Goal: Task Accomplishment & Management: Complete application form

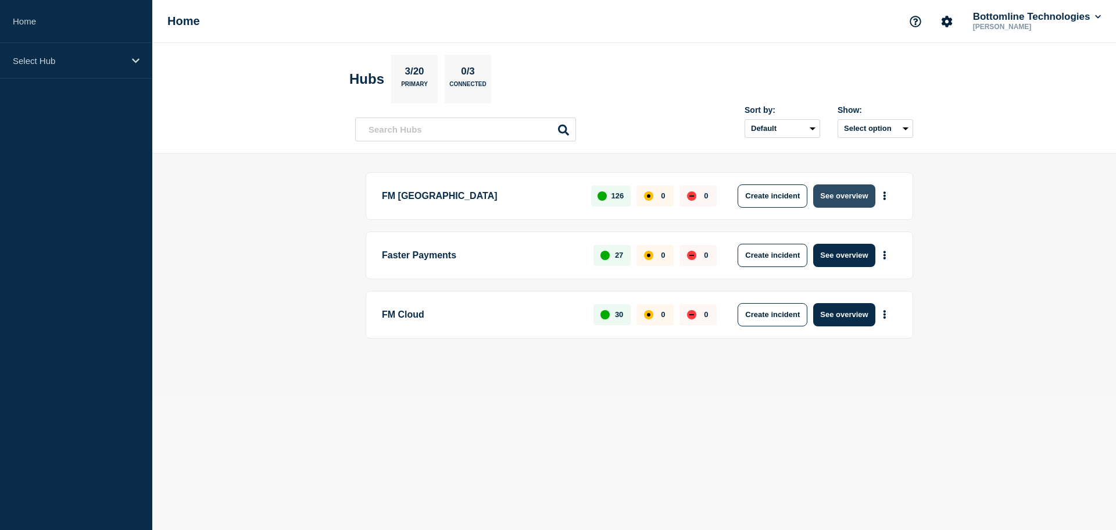
click at [831, 202] on button "See overview" at bounding box center [844, 195] width 62 height 23
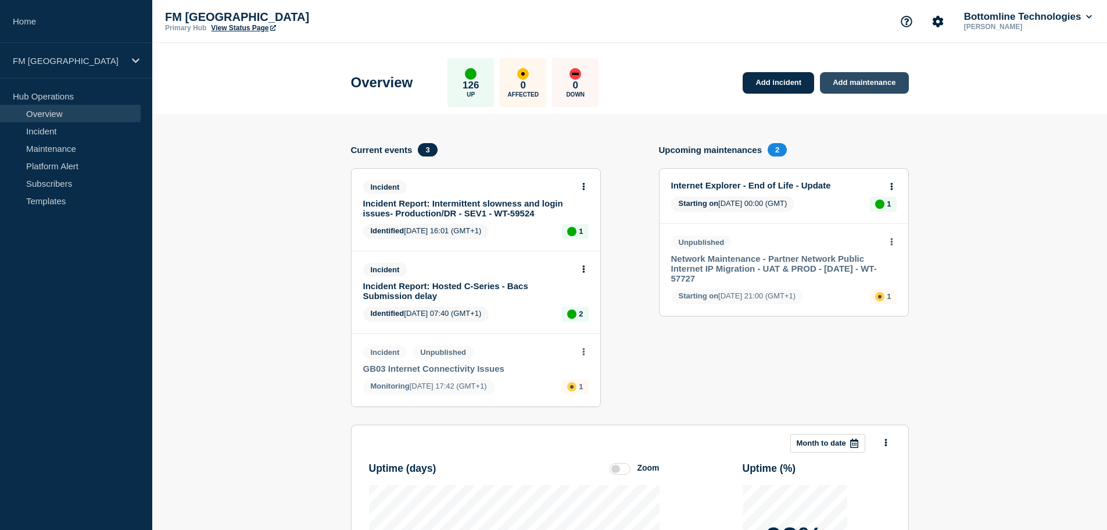
click at [846, 83] on link "Add maintenance" at bounding box center [864, 83] width 88 height 22
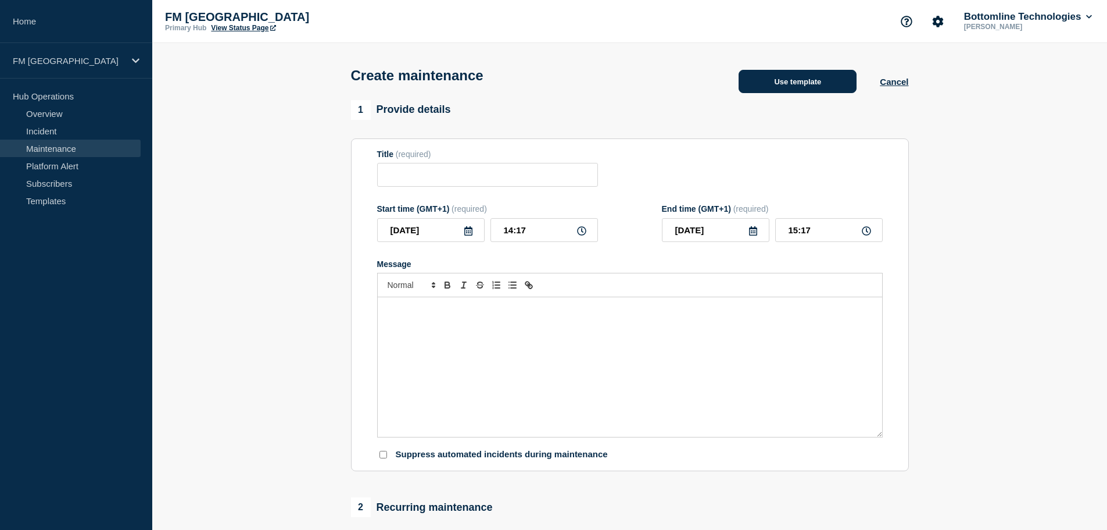
click at [805, 90] on button "Use template" at bounding box center [798, 81] width 118 height 23
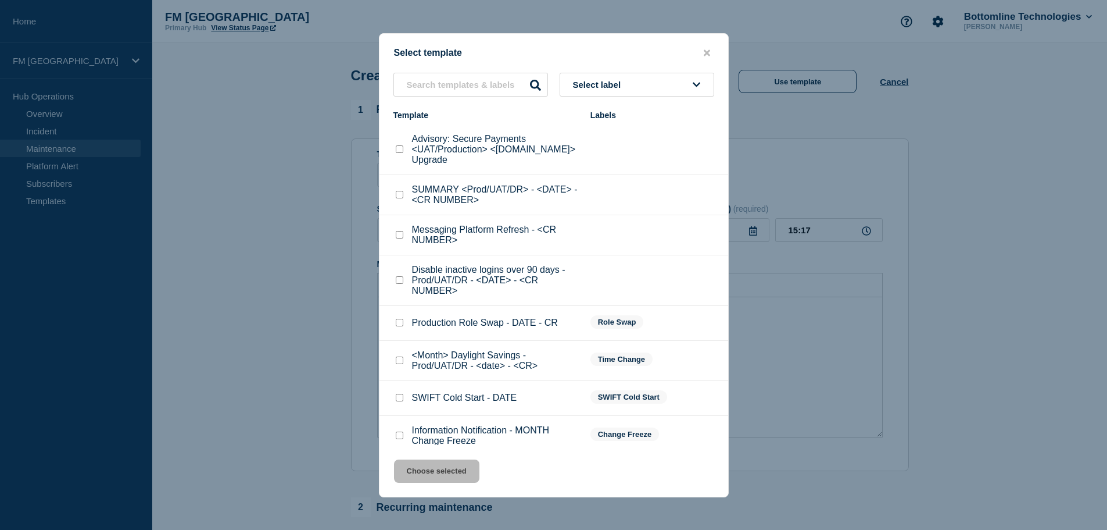
click at [402, 191] on input "SUMMARY <Prod/UAT/DR> - <DATE> - <CR NUMBER> checkbox" at bounding box center [400, 195] width 8 height 8
checkbox input "true"
click at [440, 472] on button "Choose selected" at bounding box center [436, 470] width 85 height 23
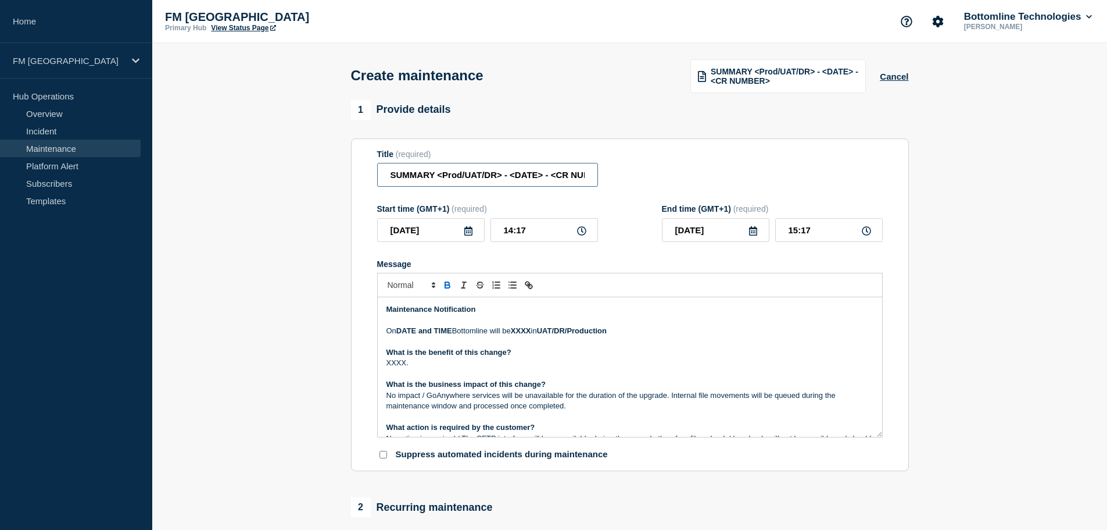
click at [496, 181] on input "SUMMARY <Prod/UAT/DR> - <DATE> - <CR NUMBER>" at bounding box center [487, 175] width 221 height 24
click at [495, 173] on input "SUMMARY <Prod/UAT/DR> - <DATE> - <CR NUMBER>" at bounding box center [487, 175] width 221 height 24
paste input "RSA Patch Updates - PROD - [DATE] - WT-48563"
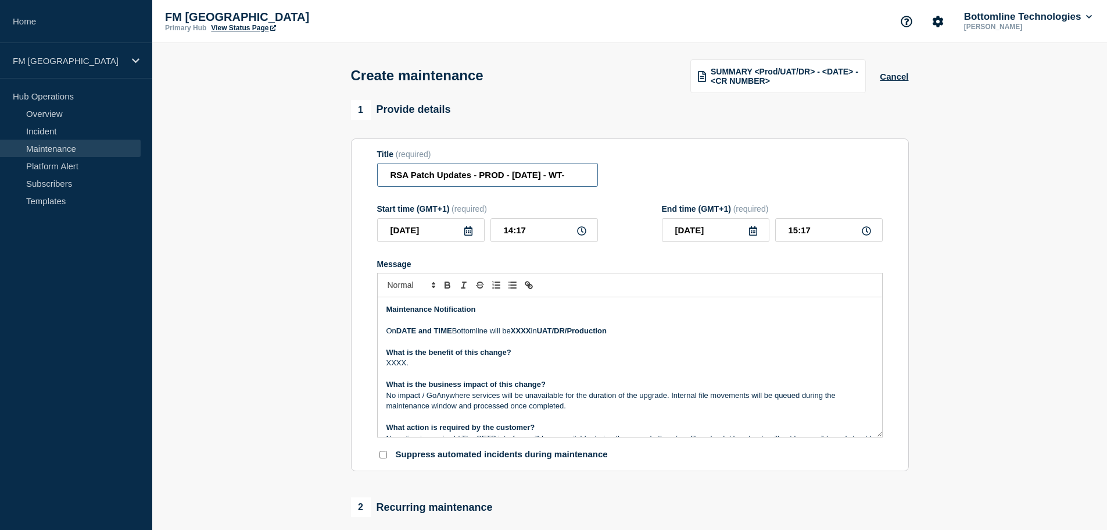
type input "RSA Patch Updates - PROD - [DATE] - WT-"
click at [472, 234] on icon at bounding box center [468, 230] width 8 height 9
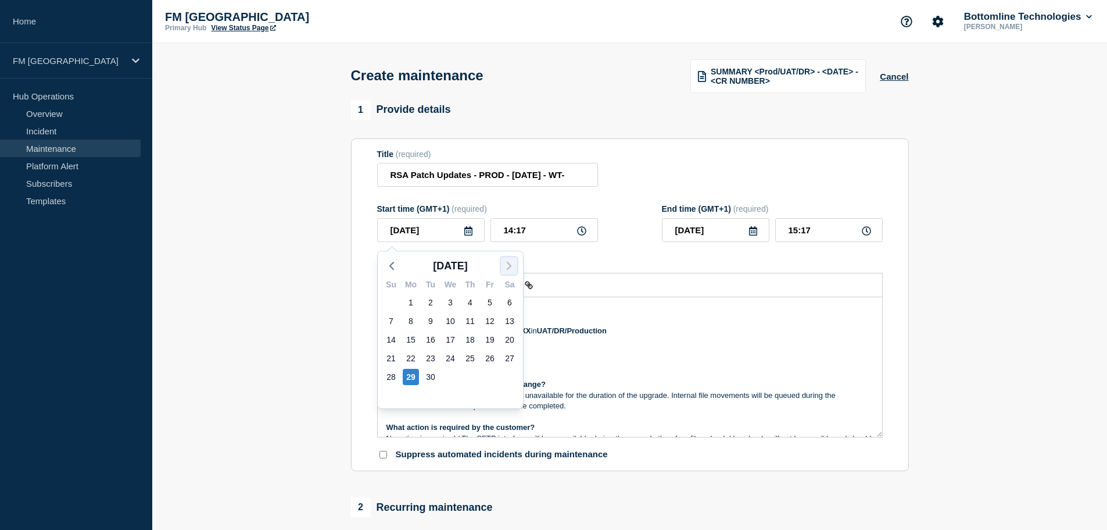
click at [505, 262] on icon "button" at bounding box center [509, 266] width 14 height 14
click at [507, 301] on div "4" at bounding box center [510, 302] width 16 height 16
type input "[DATE]"
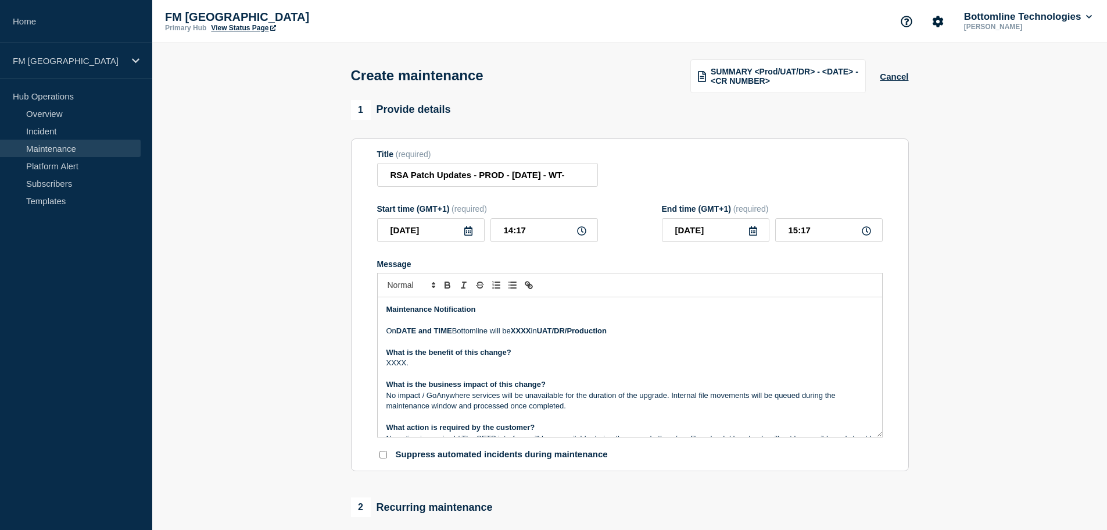
click at [584, 233] on icon at bounding box center [581, 230] width 9 height 9
click at [525, 231] on input "14:17" at bounding box center [545, 230] width 108 height 24
type input "14:00"
type input "15:00"
type input "19:00"
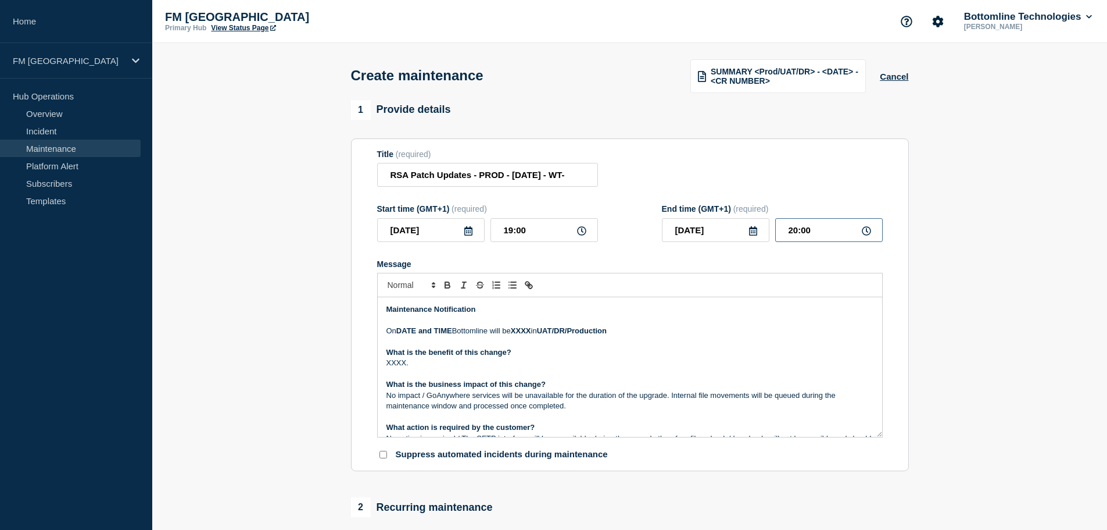
drag, startPoint x: 809, startPoint y: 234, endPoint x: 802, endPoint y: 233, distance: 7.1
click at [807, 234] on input "20:00" at bounding box center [830, 230] width 108 height 24
click at [795, 231] on input "20:00" at bounding box center [830, 230] width 108 height 24
type input "23:00"
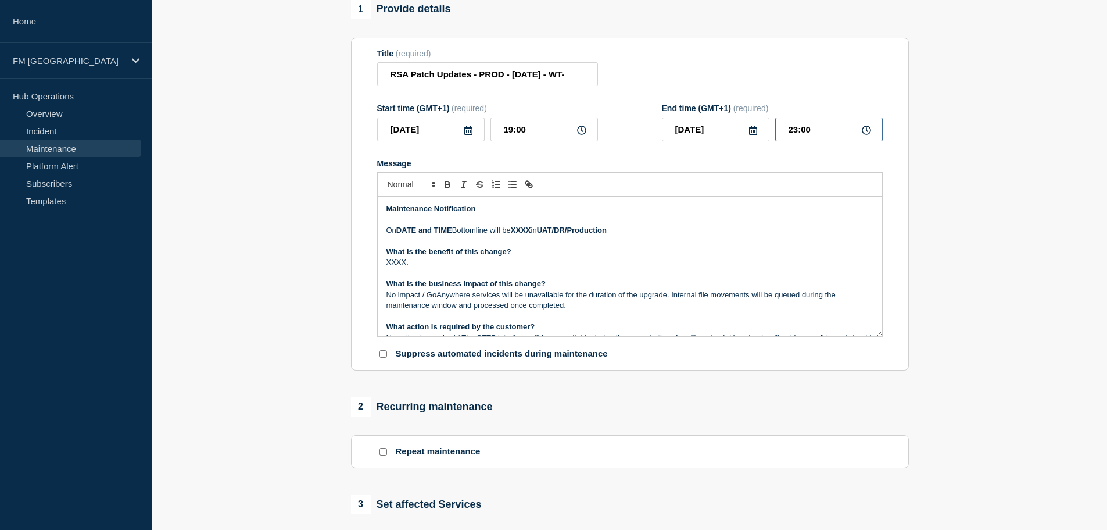
scroll to position [116, 0]
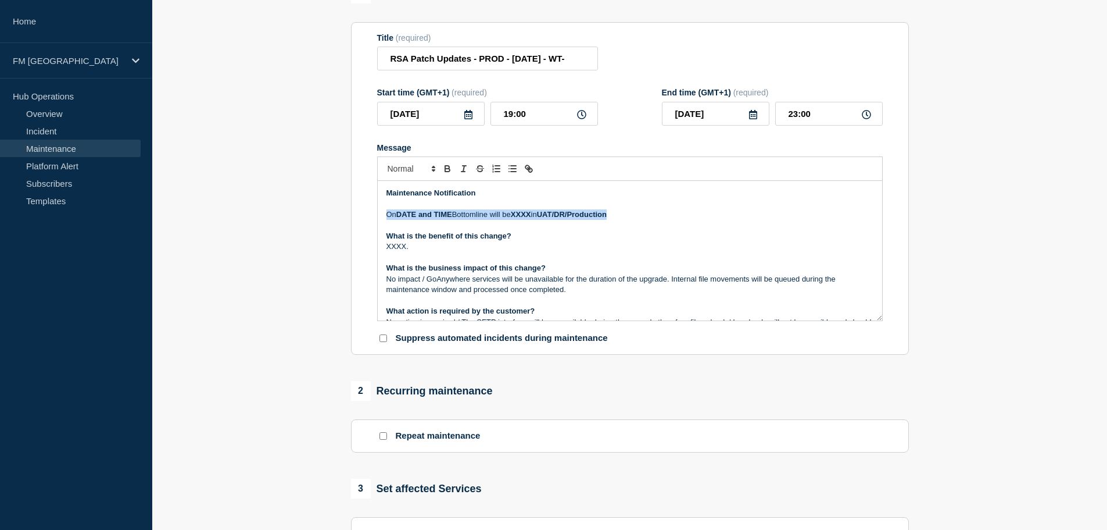
drag, startPoint x: 384, startPoint y: 219, endPoint x: 635, endPoint y: 217, distance: 251.1
click at [635, 217] on div "Maintenance Notification On DATE and TIME Bottomline will be XXXX in UAT/DR/Pro…" at bounding box center [630, 251] width 505 height 140
drag, startPoint x: 811, startPoint y: 215, endPoint x: 928, endPoint y: 292, distance: 140.9
click at [812, 215] on span ", Bottomline will be updating the RSA servers to the latest patch level (v8.7 S…" at bounding box center [681, 214] width 290 height 9
drag, startPoint x: 410, startPoint y: 249, endPoint x: 415, endPoint y: 167, distance: 82.7
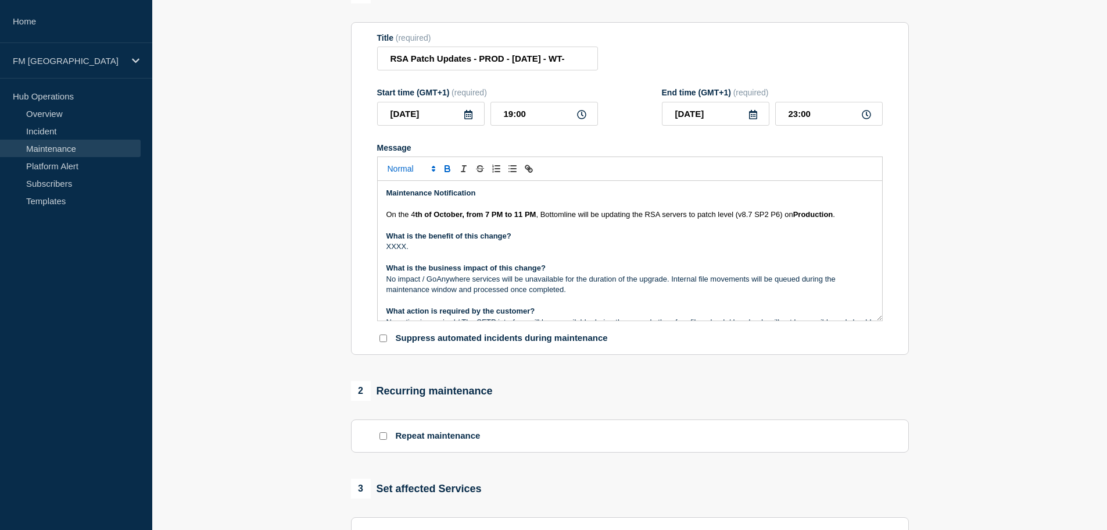
click at [410, 249] on p "XXXX." at bounding box center [630, 246] width 487 height 10
drag, startPoint x: 387, startPoint y: 284, endPoint x: 653, endPoint y: 292, distance: 266.4
click at [653, 292] on p "No impact / GoAnywhere services will be unavailable for the duration of the upg…" at bounding box center [630, 285] width 487 height 22
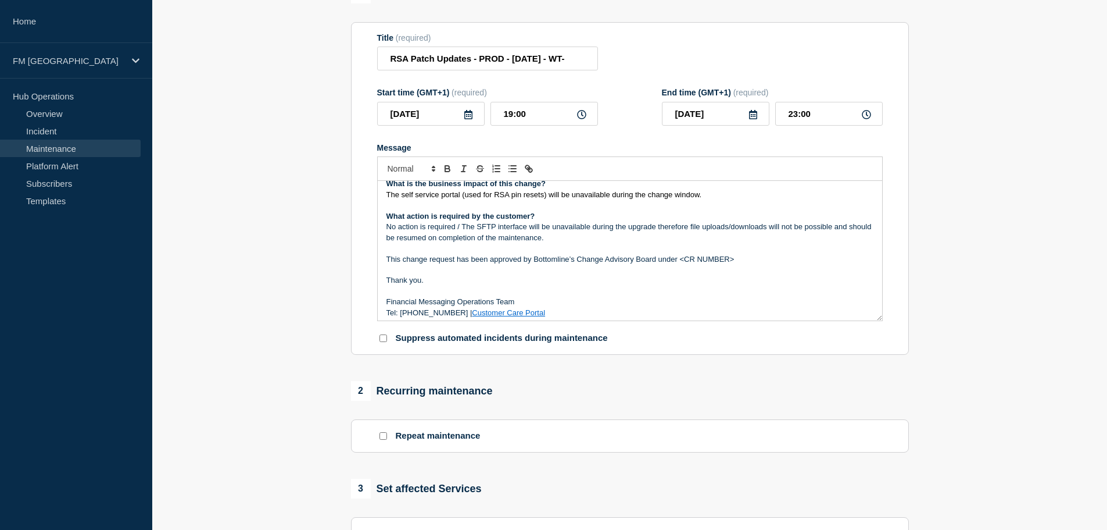
scroll to position [89, 0]
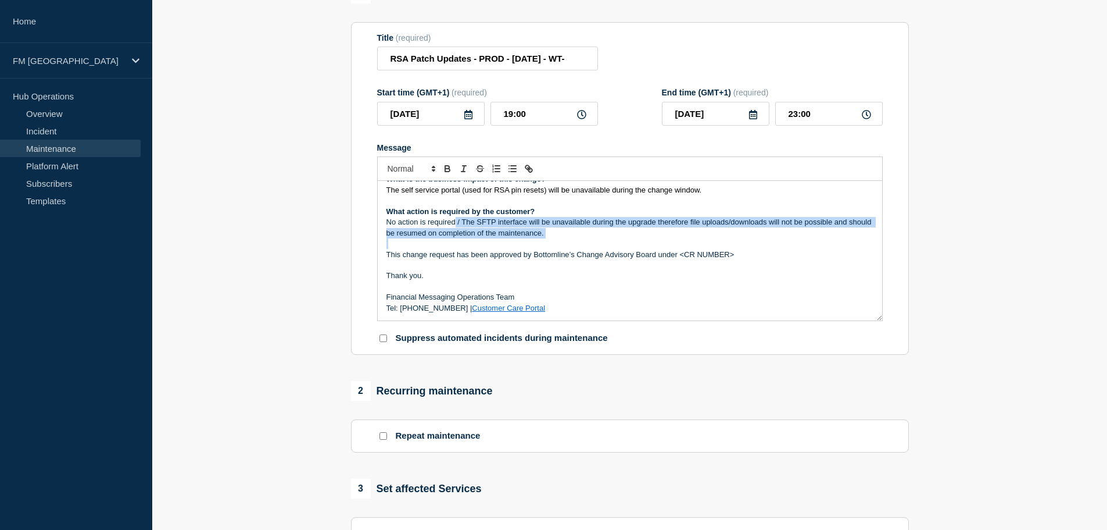
drag, startPoint x: 456, startPoint y: 224, endPoint x: 621, endPoint y: 246, distance: 166.7
click at [621, 246] on div "Maintenance Notification On the [DATE], from 7 PM to 11 PM , Bottomline will be…" at bounding box center [630, 251] width 505 height 140
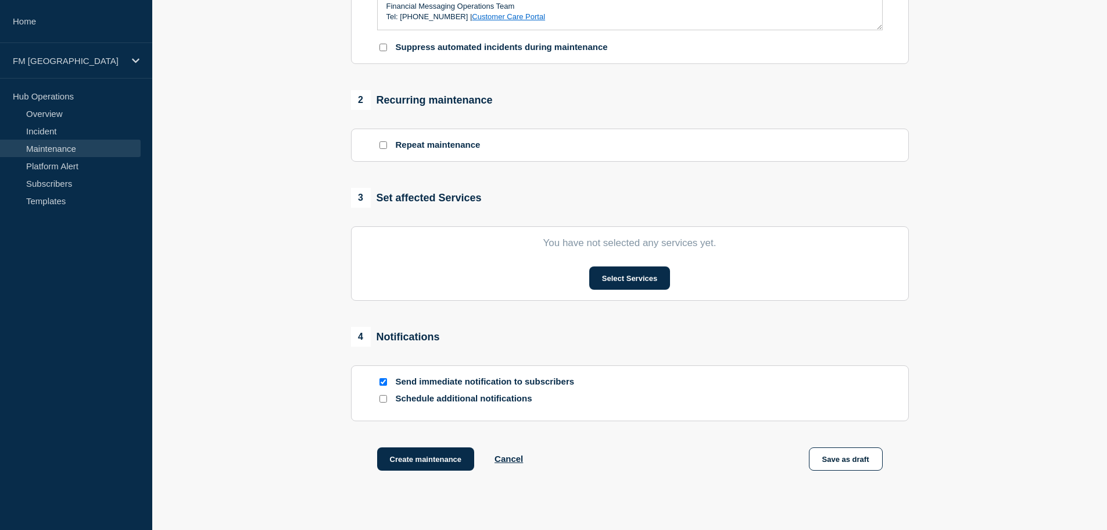
scroll to position [465, 0]
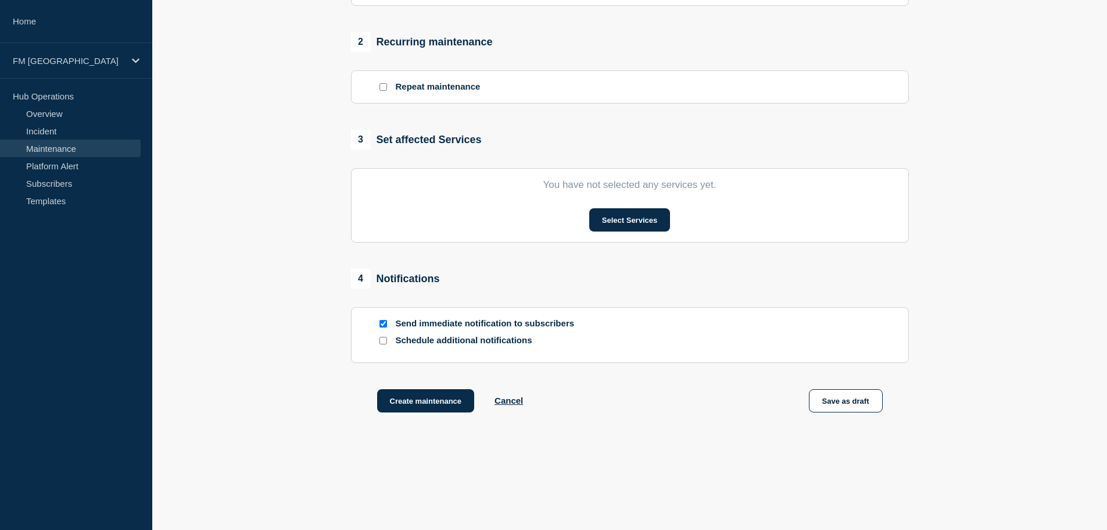
click at [385, 327] on input "Send immediate notification to subscribers" at bounding box center [384, 324] width 8 height 8
checkbox input "false"
click at [602, 221] on button "Select Services" at bounding box center [629, 219] width 81 height 23
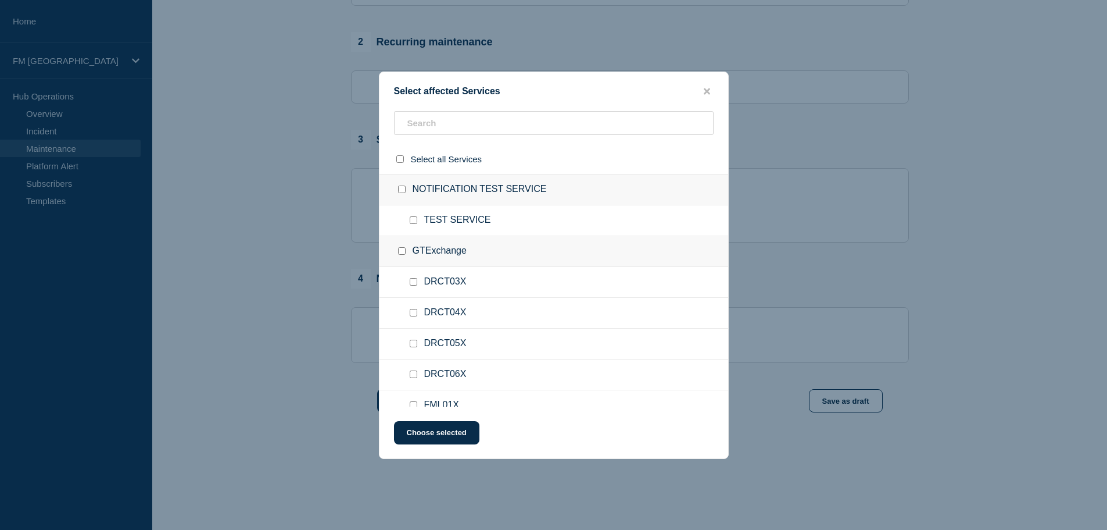
drag, startPoint x: 453, startPoint y: 257, endPoint x: 457, endPoint y: 244, distance: 13.8
click at [457, 244] on div "GTExchange" at bounding box center [554, 251] width 349 height 31
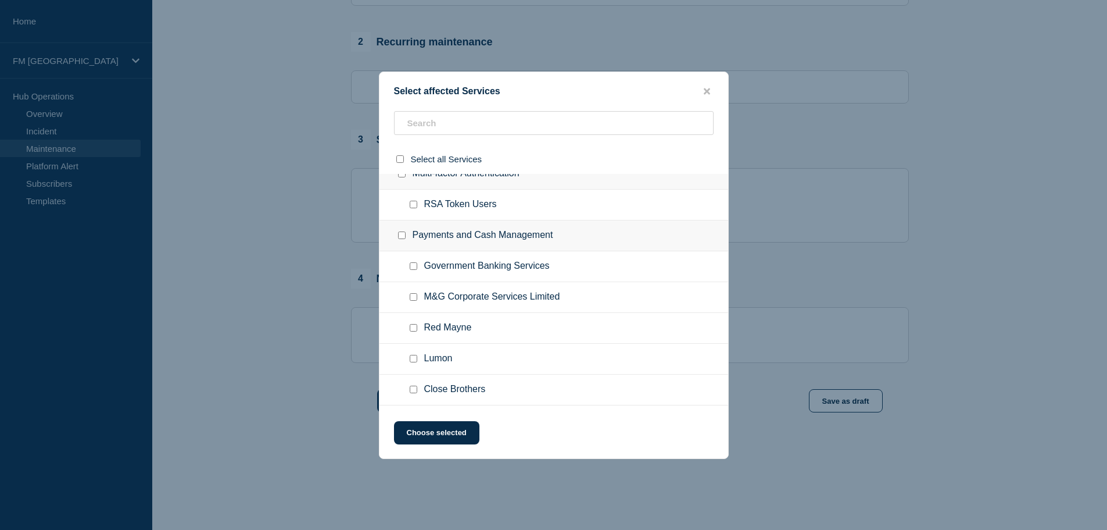
scroll to position [2267, 0]
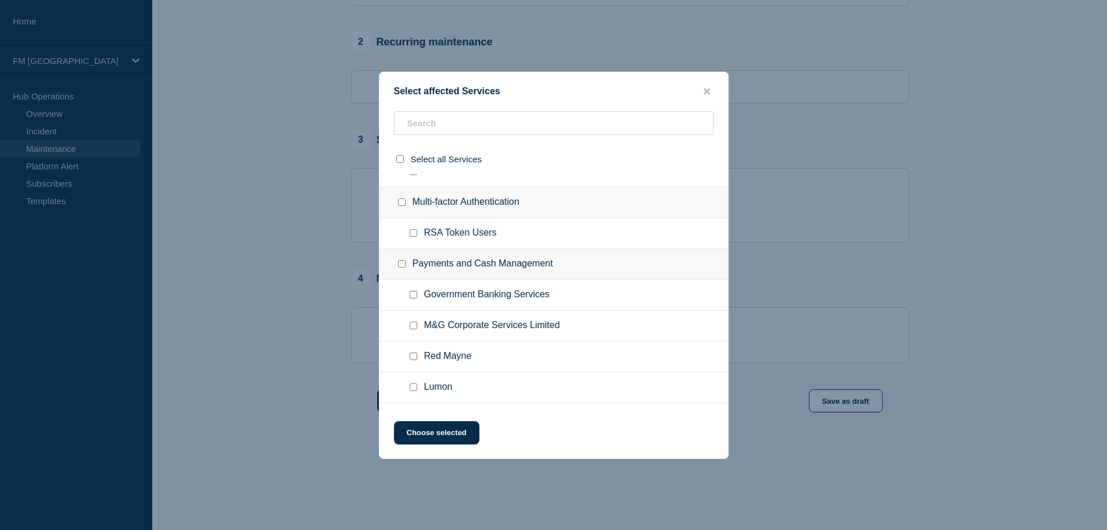
click at [403, 203] on input "Multi-factor Authentication checkbox" at bounding box center [402, 202] width 8 height 8
checkbox input "true"
click at [458, 433] on button "Choose selected" at bounding box center [436, 432] width 85 height 23
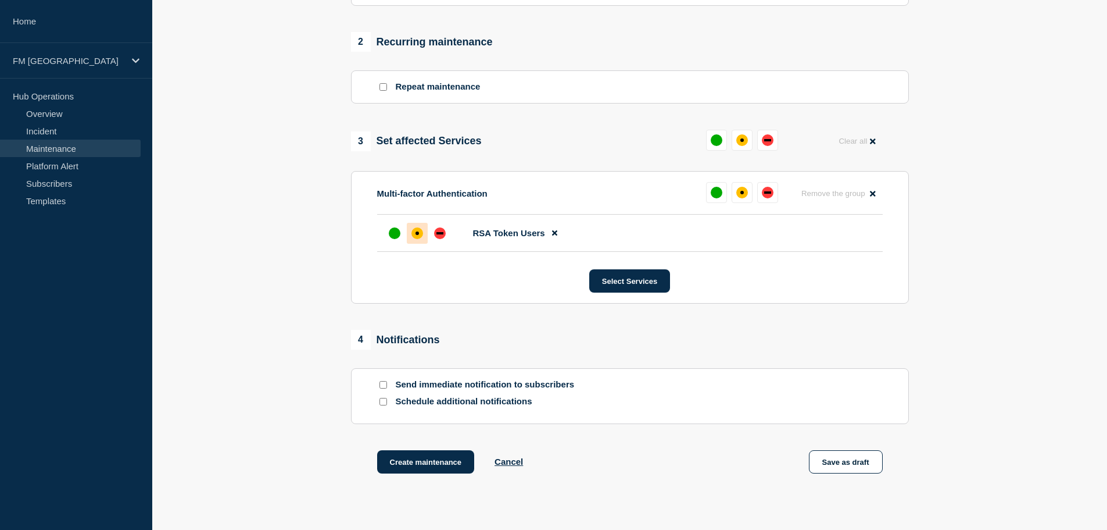
click at [416, 242] on div at bounding box center [417, 233] width 21 height 21
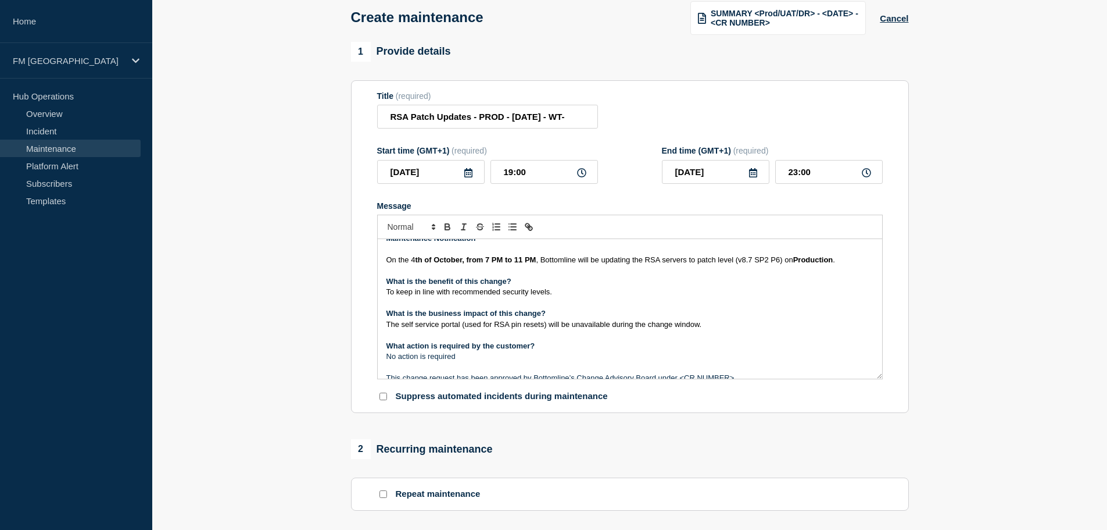
scroll to position [0, 0]
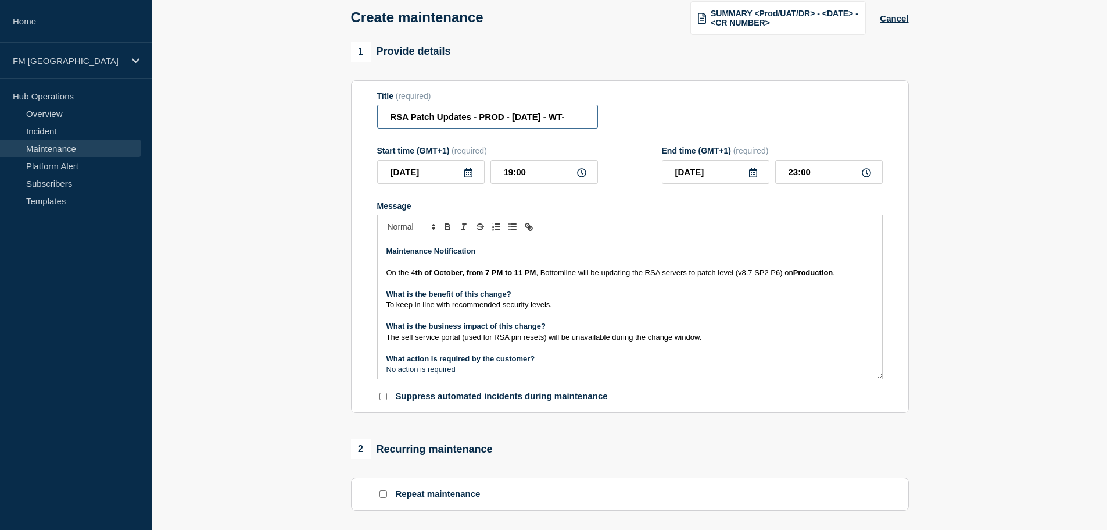
click at [567, 120] on input "RSA Patch Updates - PROD - [DATE] - WT-" at bounding box center [487, 117] width 221 height 24
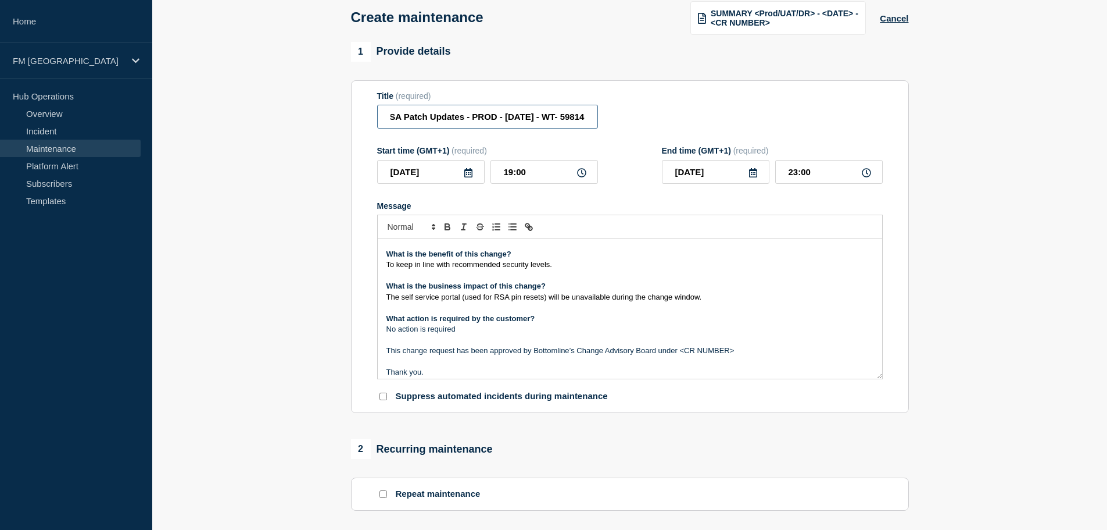
scroll to position [78, 0]
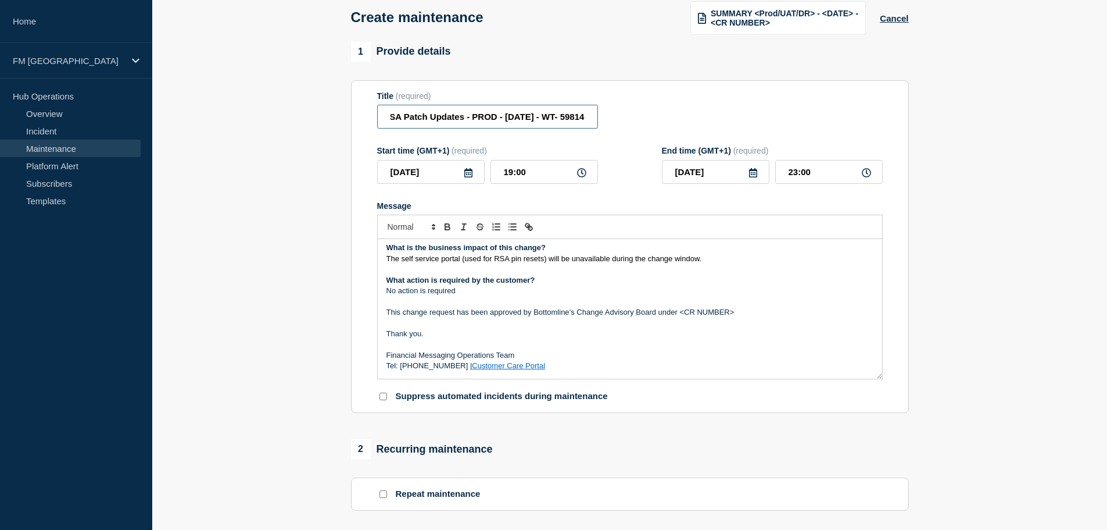
type input "RSA Patch Updates - PROD - [DATE] - WT- 59814"
drag, startPoint x: 679, startPoint y: 315, endPoint x: 743, endPoint y: 316, distance: 64.0
click at [743, 316] on p "This change request has been approved by Bottomline’s Change Advisory Board und…" at bounding box center [630, 312] width 487 height 10
click at [698, 331] on p "Thank you." at bounding box center [630, 333] width 487 height 10
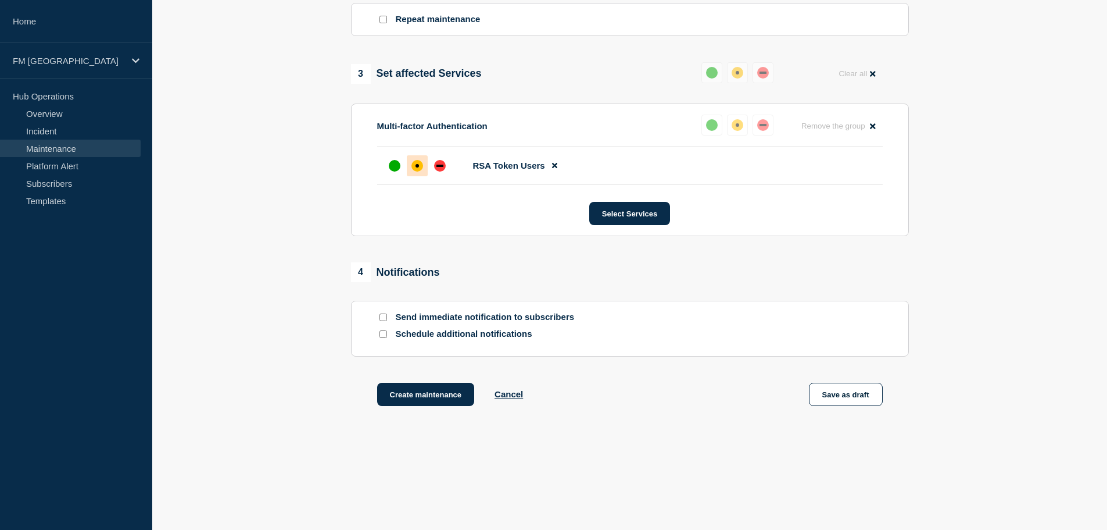
scroll to position [545, 0]
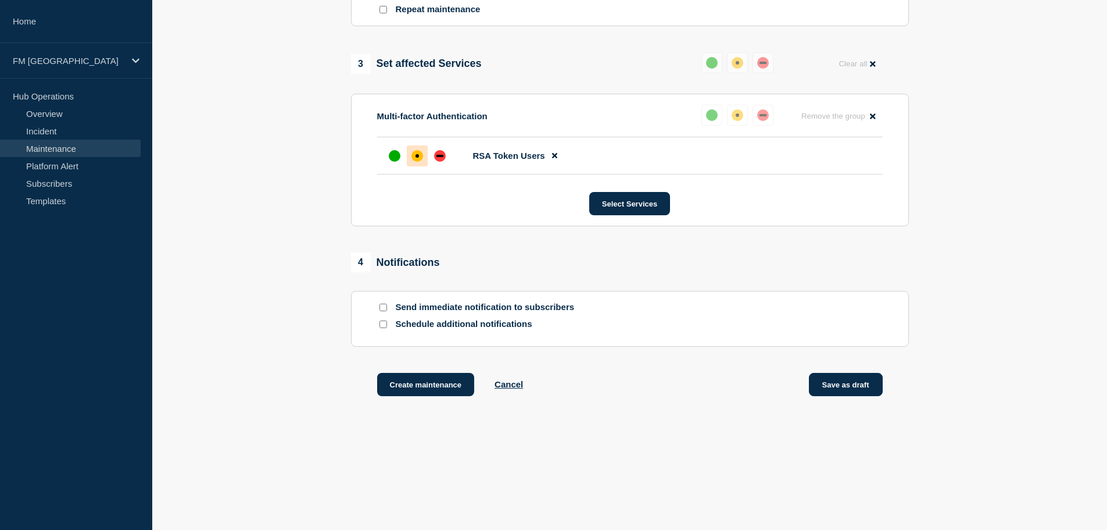
click at [824, 379] on button "Save as draft" at bounding box center [846, 384] width 74 height 23
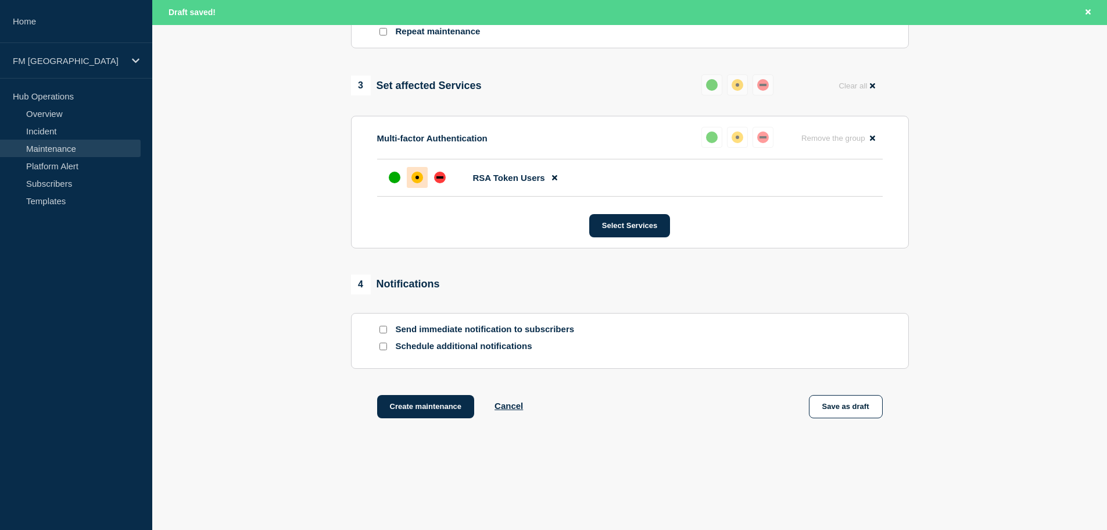
scroll to position [570, 0]
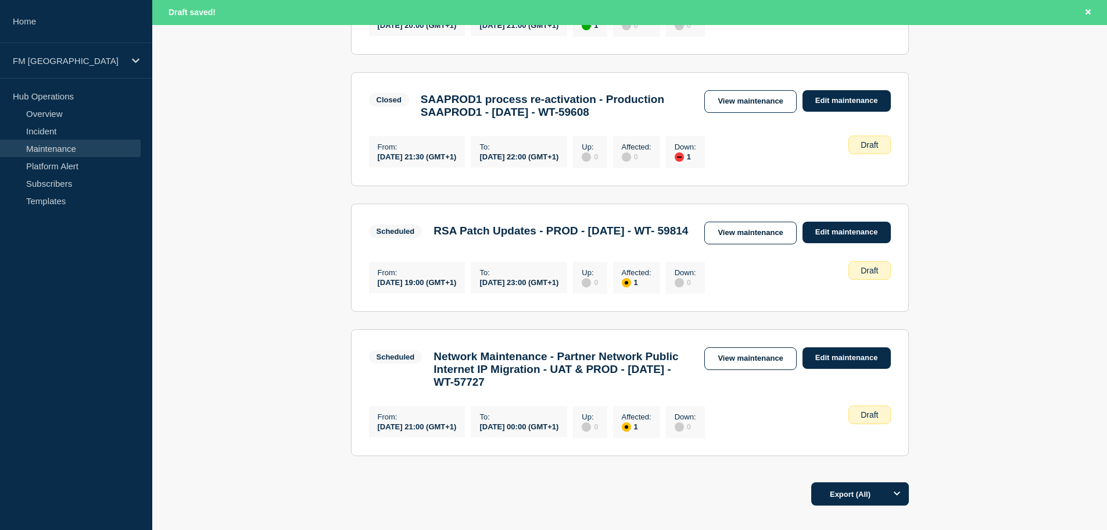
scroll to position [1163, 0]
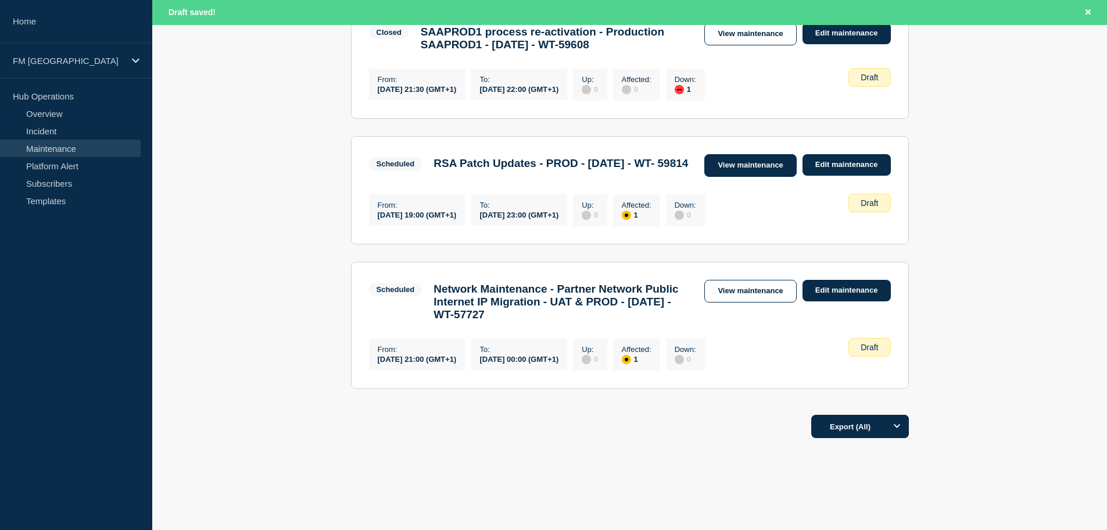
click at [758, 177] on link "View maintenance" at bounding box center [751, 165] width 92 height 23
